Goal: Task Accomplishment & Management: Manage account settings

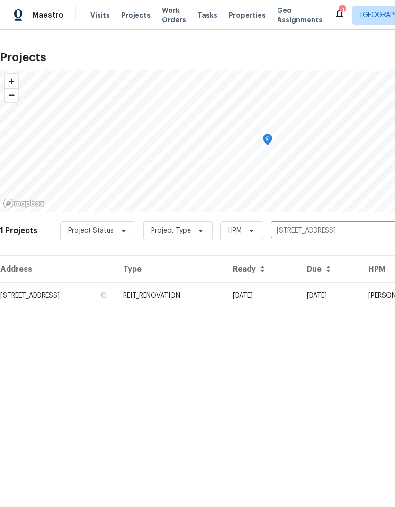
scroll to position [0, 140]
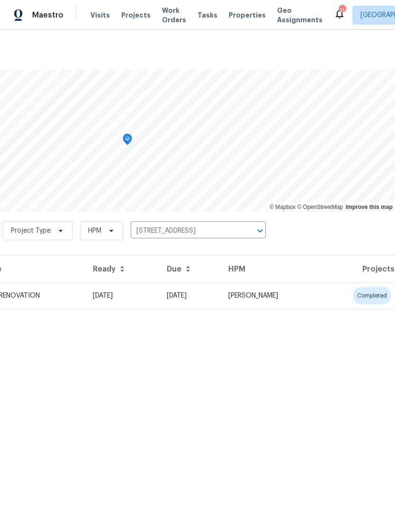
click at [249, 231] on icon "Clear" at bounding box center [247, 230] width 9 height 9
click at [211, 225] on input "text" at bounding box center [185, 231] width 109 height 15
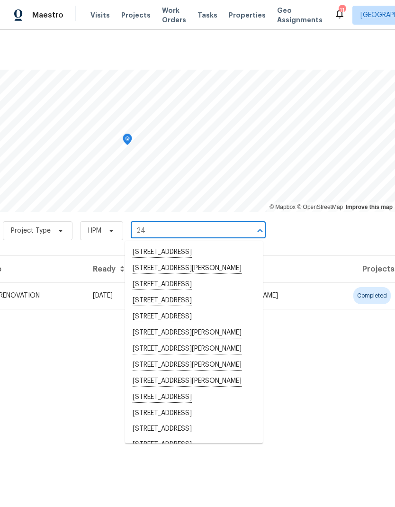
type input "24 b"
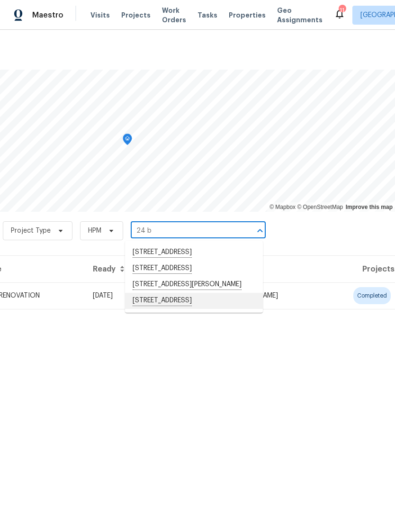
click at [215, 308] on li "[STREET_ADDRESS]" at bounding box center [194, 301] width 138 height 16
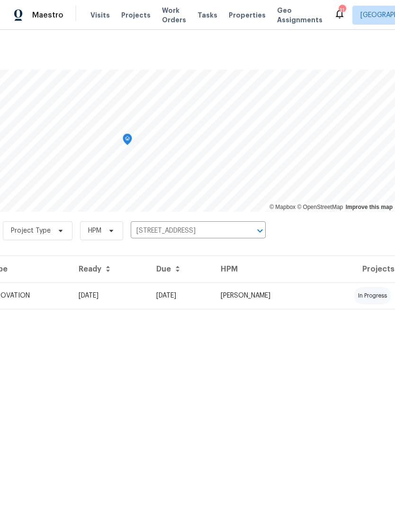
click at [318, 295] on td "[PERSON_NAME]" at bounding box center [265, 295] width 104 height 27
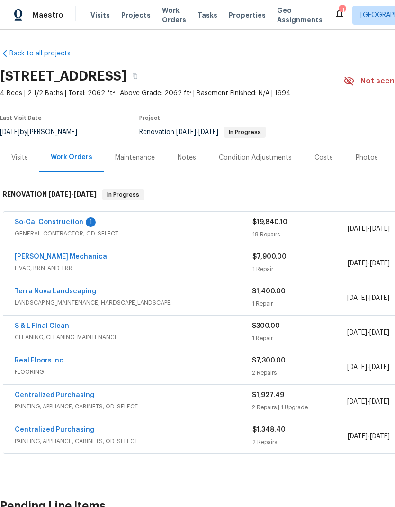
click at [186, 156] on div "Notes" at bounding box center [187, 157] width 18 height 9
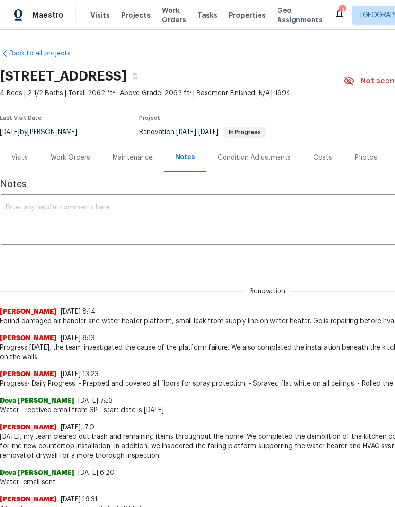
click at [44, 215] on textarea at bounding box center [268, 220] width 524 height 33
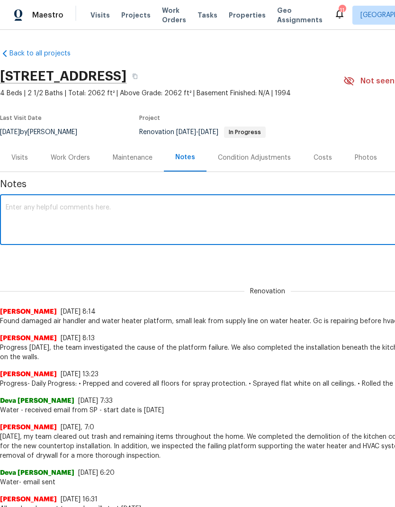
paste textarea "Team was able to continue painting and we were also able to complete the platfo…"
click at [11, 206] on textarea "Team was able to continue painting and we were also able to complete the platfo…" at bounding box center [268, 220] width 524 height 33
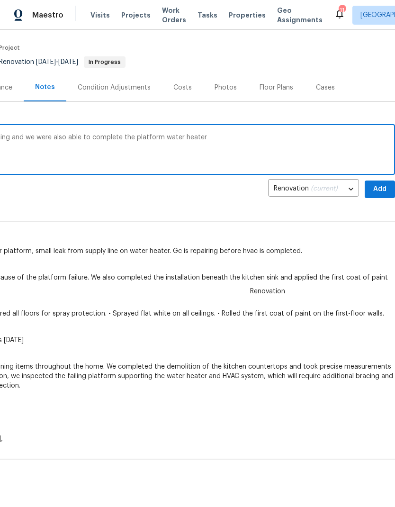
scroll to position [72, 140]
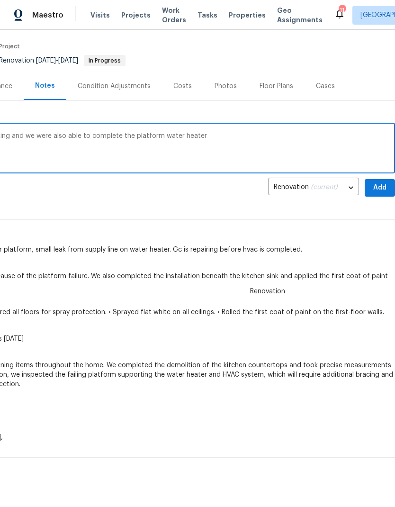
type textarea "Progress- Team was able to continue painting and we were also able to complete …"
click at [382, 183] on span "Add" at bounding box center [379, 188] width 15 height 12
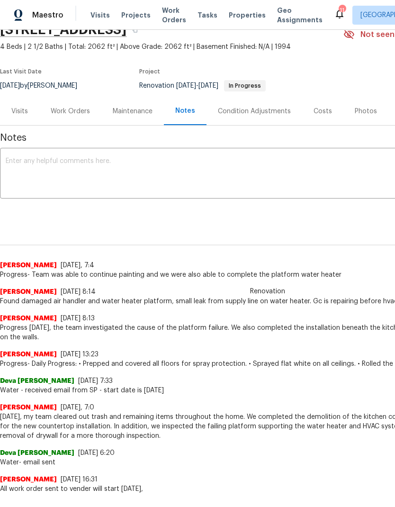
scroll to position [45, 0]
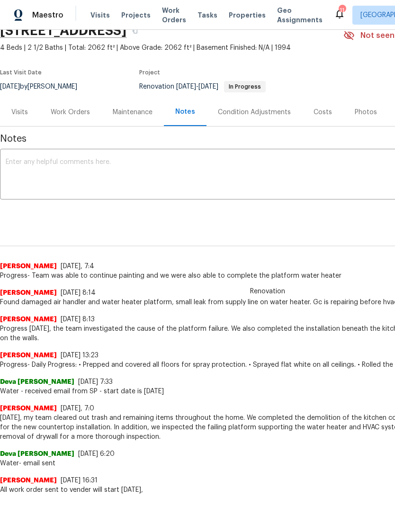
click at [134, 12] on span "Projects" at bounding box center [135, 14] width 29 height 9
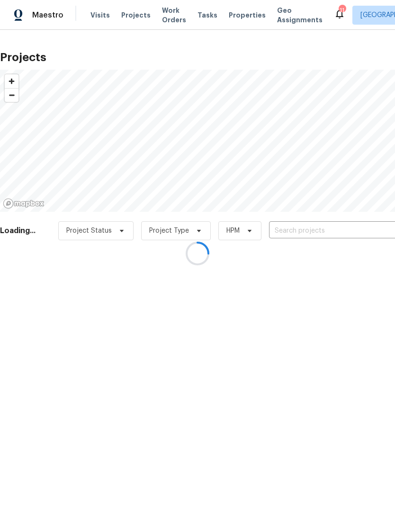
click at [348, 227] on div at bounding box center [197, 253] width 395 height 507
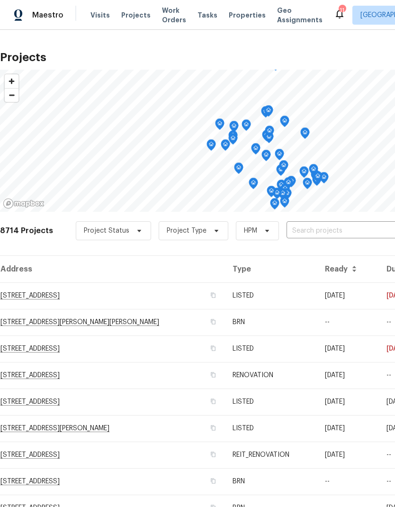
click at [347, 228] on input "text" at bounding box center [341, 231] width 109 height 15
type input "32676"
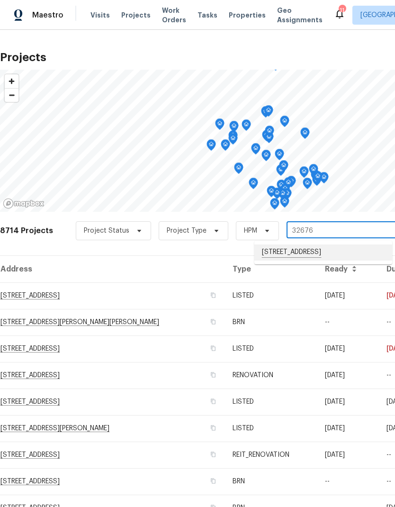
click at [344, 251] on li "[STREET_ADDRESS]" at bounding box center [323, 253] width 138 height 16
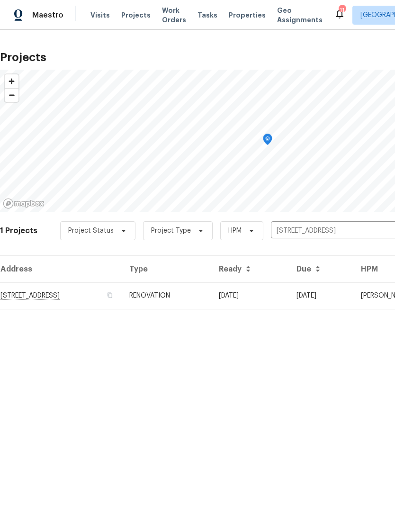
click at [289, 293] on td "[DATE]" at bounding box center [250, 295] width 78 height 27
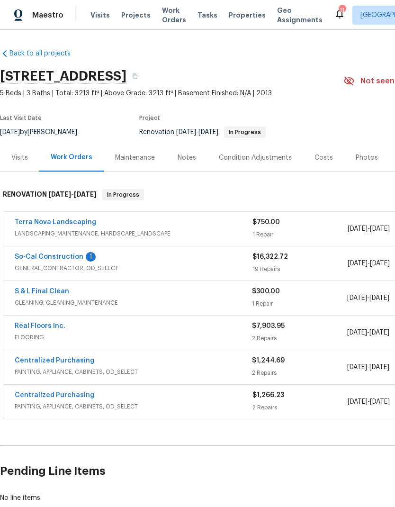
click at [187, 157] on div "Notes" at bounding box center [187, 157] width 18 height 9
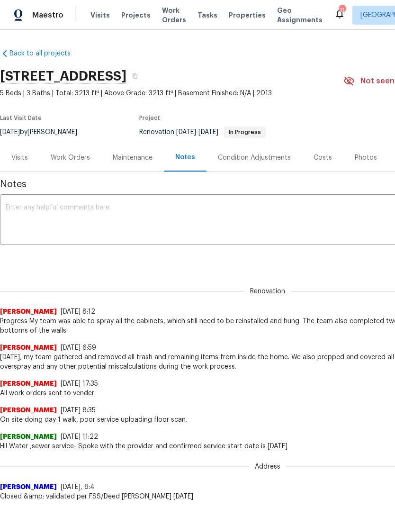
click at [46, 222] on textarea at bounding box center [268, 220] width 524 height 33
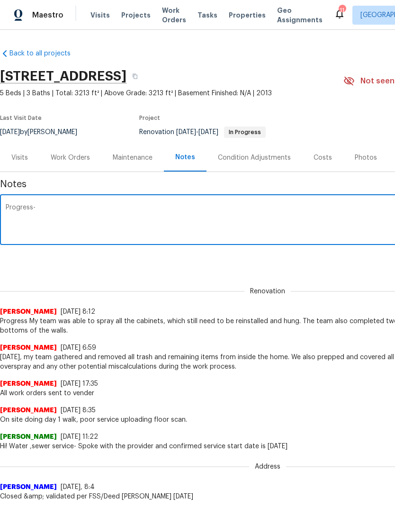
paste textarea "My team was able to complete the installation of all painted cabinets. We also …"
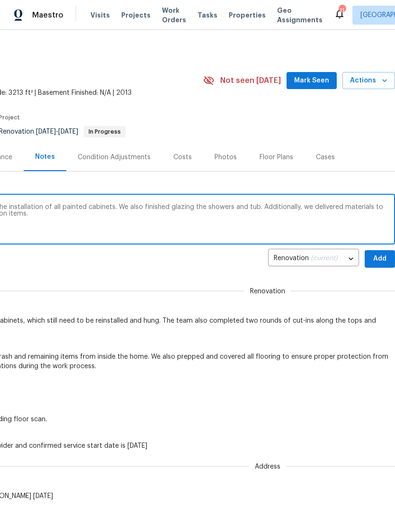
scroll to position [0, 140]
type textarea "Progress- My team was able to complete the installation of all painted cabinets…"
click at [381, 255] on span "Add" at bounding box center [379, 259] width 15 height 12
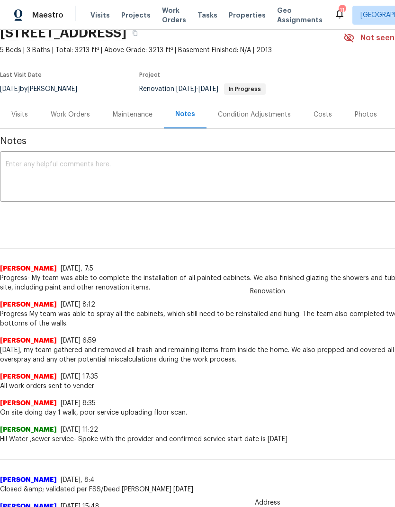
scroll to position [45, 0]
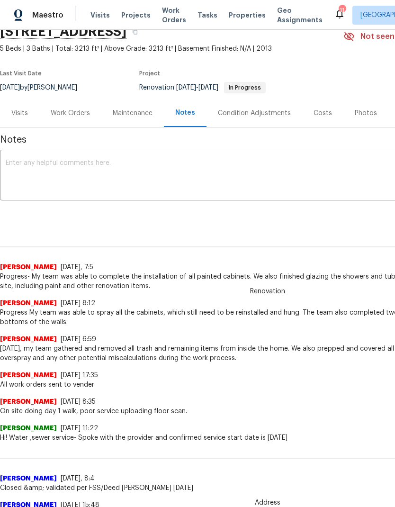
click at [74, 110] on div "Work Orders" at bounding box center [70, 113] width 39 height 9
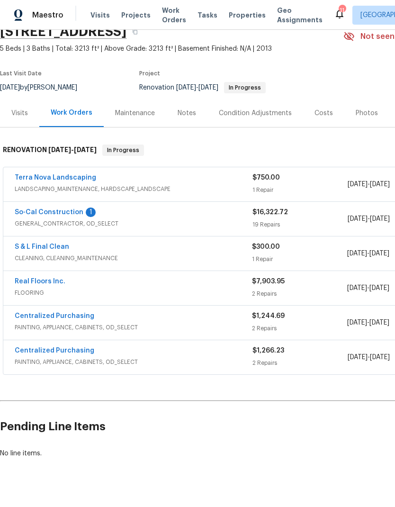
scroll to position [22, 0]
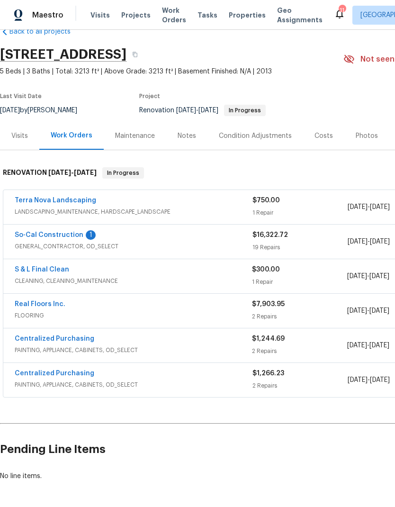
click at [53, 237] on link "So-Cal Construction" at bounding box center [49, 235] width 69 height 7
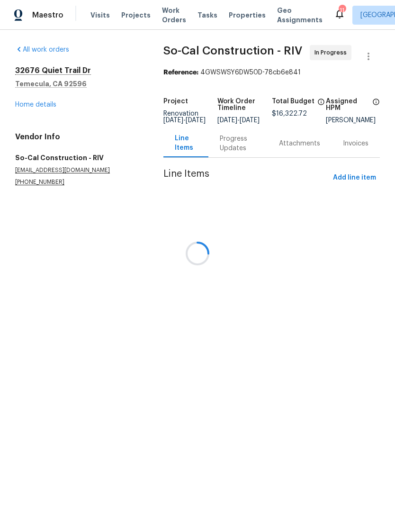
click at [234, 147] on div at bounding box center [197, 253] width 395 height 507
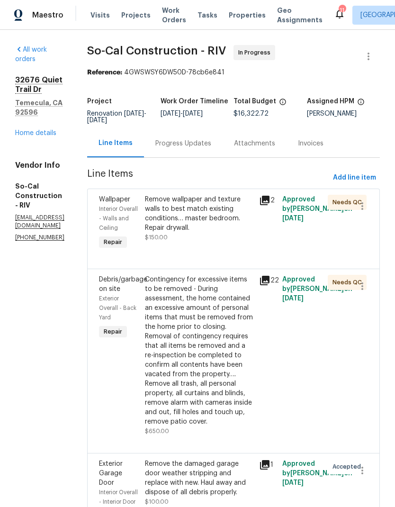
click at [211, 148] on div "Progress Updates" at bounding box center [183, 143] width 56 height 9
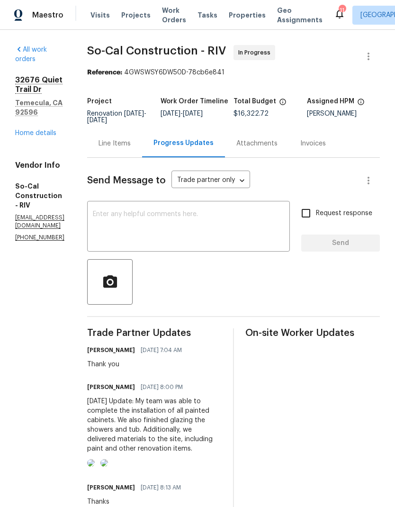
click at [36, 130] on link "Home details" at bounding box center [35, 133] width 41 height 7
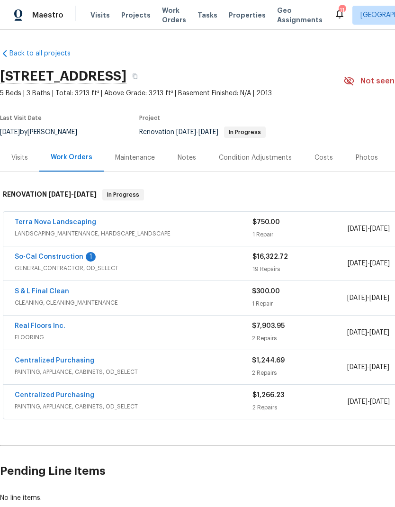
click at [38, 259] on link "So-Cal Construction" at bounding box center [49, 257] width 69 height 7
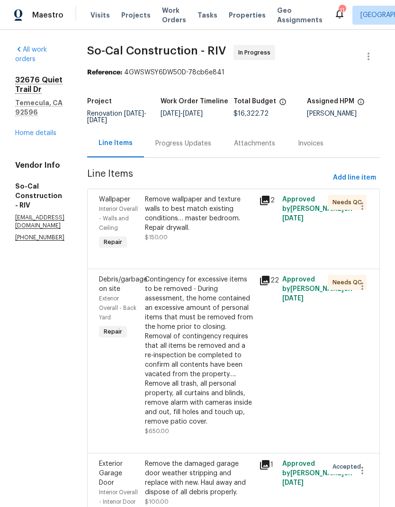
click at [211, 148] on div "Progress Updates" at bounding box center [183, 143] width 56 height 9
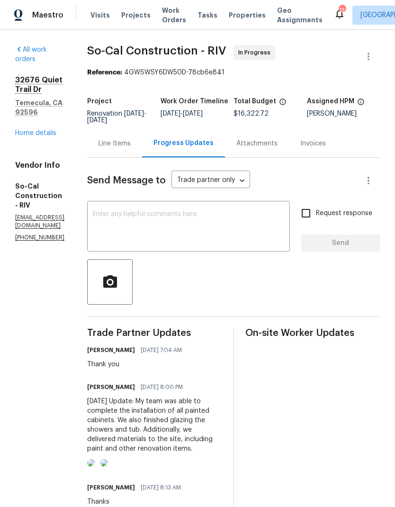
click at [36, 130] on link "Home details" at bounding box center [35, 133] width 41 height 7
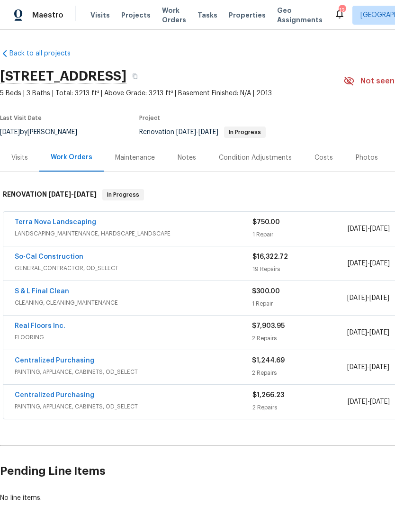
click at [133, 17] on span "Projects" at bounding box center [135, 14] width 29 height 9
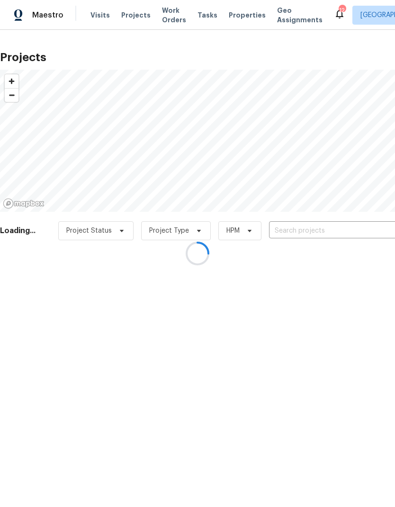
click at [345, 226] on div at bounding box center [197, 253] width 395 height 507
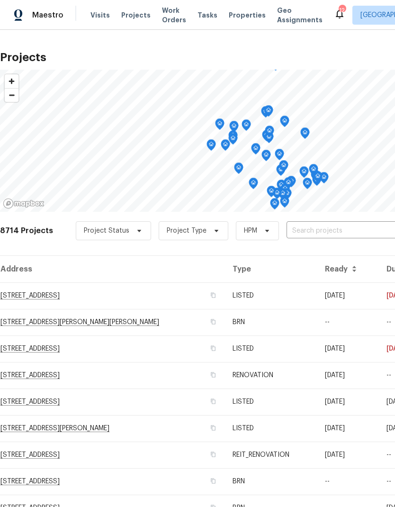
click at [340, 231] on input "text" at bounding box center [341, 231] width 109 height 15
type input "24 be"
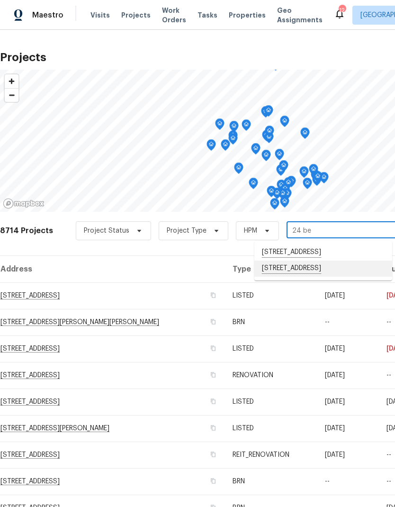
click at [329, 270] on li "[STREET_ADDRESS]" at bounding box center [323, 269] width 138 height 16
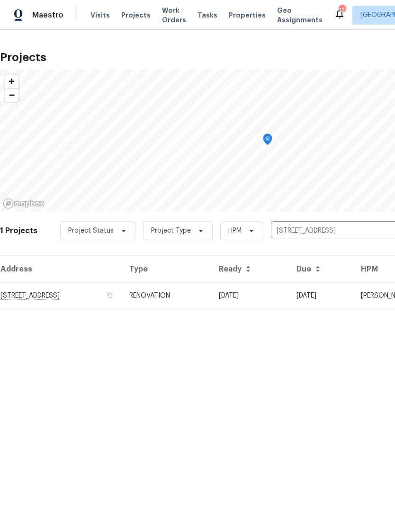
click at [289, 292] on td "[DATE]" at bounding box center [250, 295] width 78 height 27
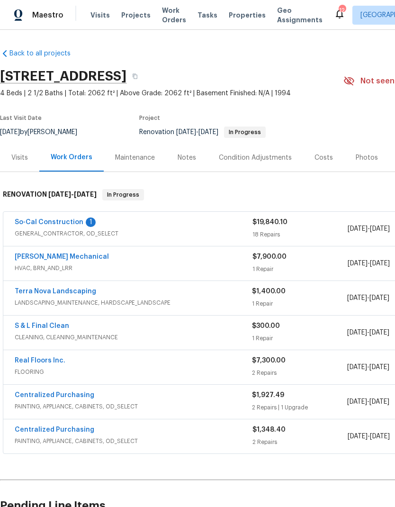
click at [38, 222] on link "So-Cal Construction" at bounding box center [49, 222] width 69 height 7
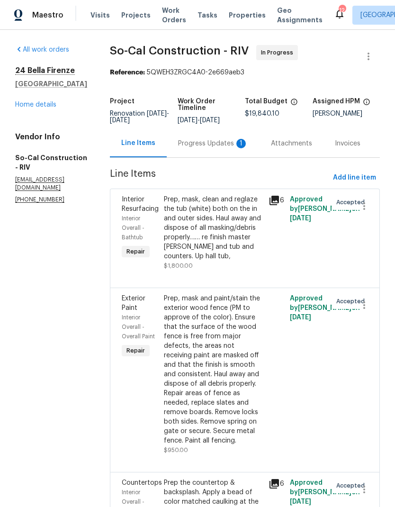
click at [215, 148] on div "Progress Updates 1" at bounding box center [213, 143] width 70 height 9
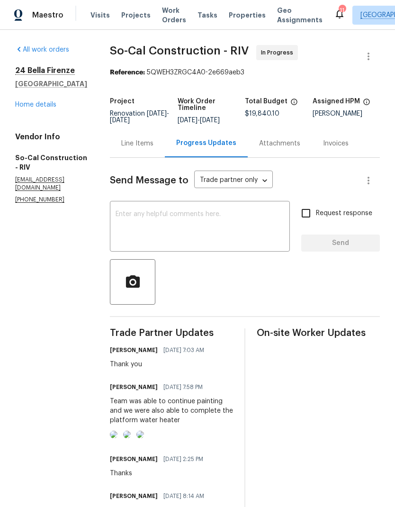
click at [34, 104] on link "Home details" at bounding box center [35, 104] width 41 height 7
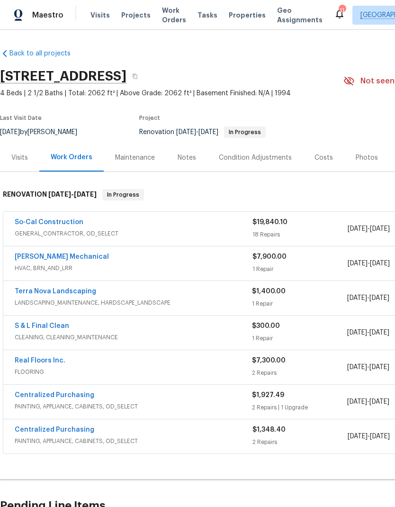
click at [334, 9] on icon at bounding box center [339, 13] width 11 height 11
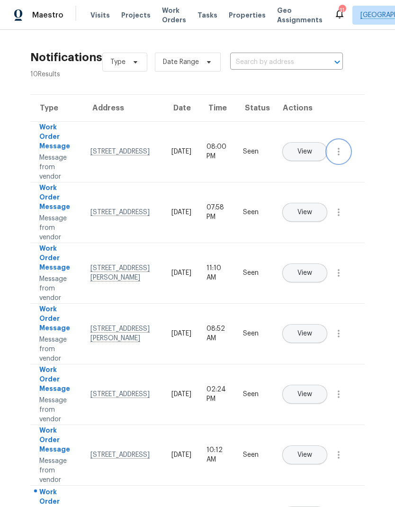
click at [343, 157] on icon "button" at bounding box center [338, 151] width 11 height 11
click at [381, 171] on div "Notifications 10 Results Type Date Range ​ View unseen only Type Address Date T…" at bounding box center [197, 383] width 395 height 707
click at [272, 159] on td "Seen" at bounding box center [255, 151] width 38 height 61
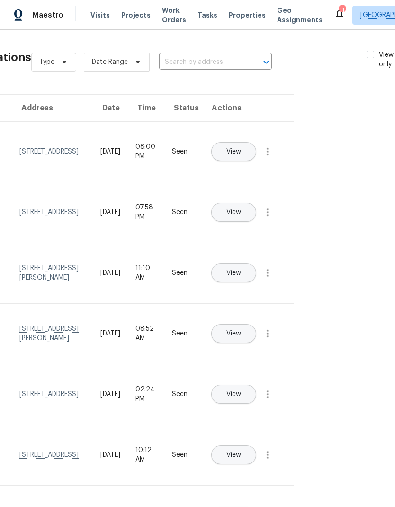
scroll to position [0, 72]
click at [241, 148] on span "View" at bounding box center [233, 151] width 15 height 7
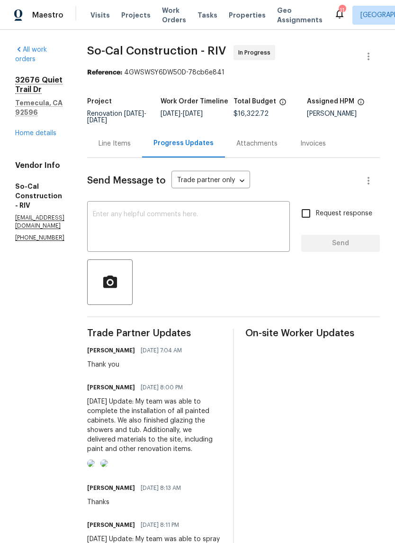
click at [32, 130] on link "Home details" at bounding box center [35, 133] width 41 height 7
